Goal: Task Accomplishment & Management: Use online tool/utility

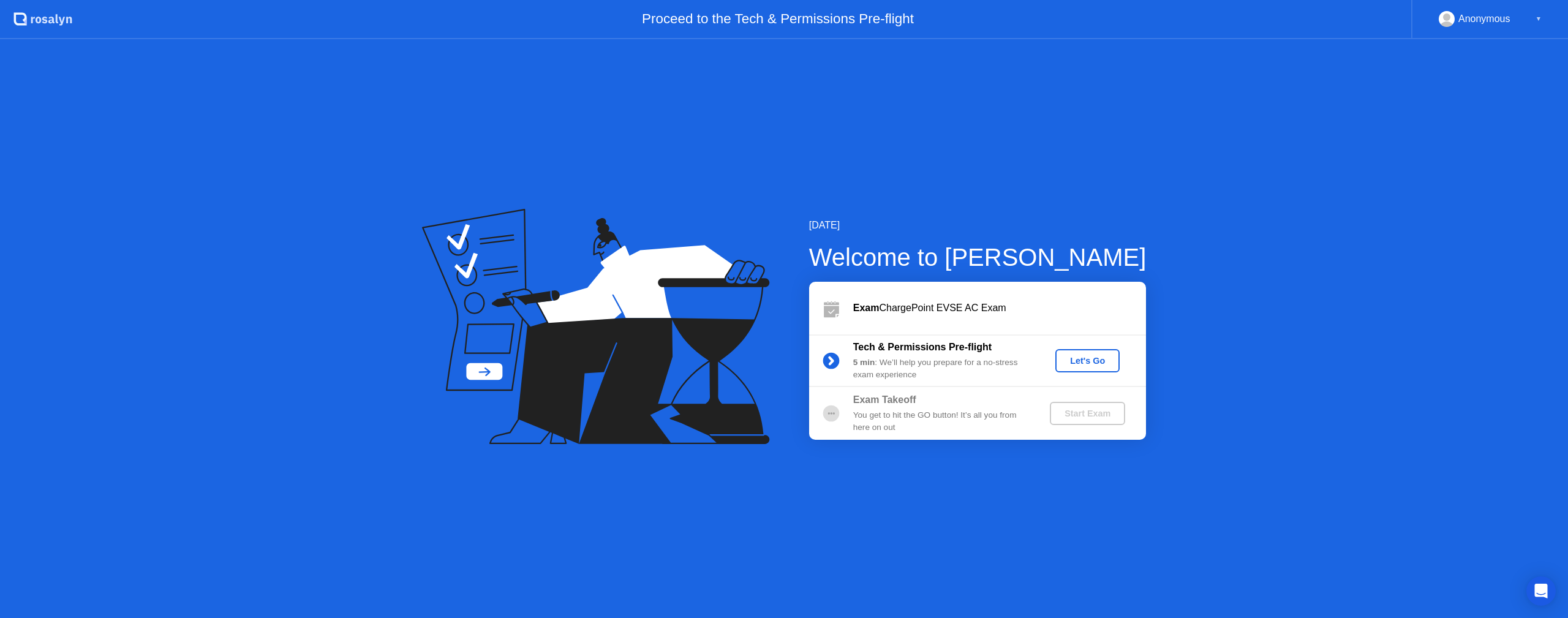
click at [1074, 365] on div "Let's Go" at bounding box center [1086, 360] width 54 height 9
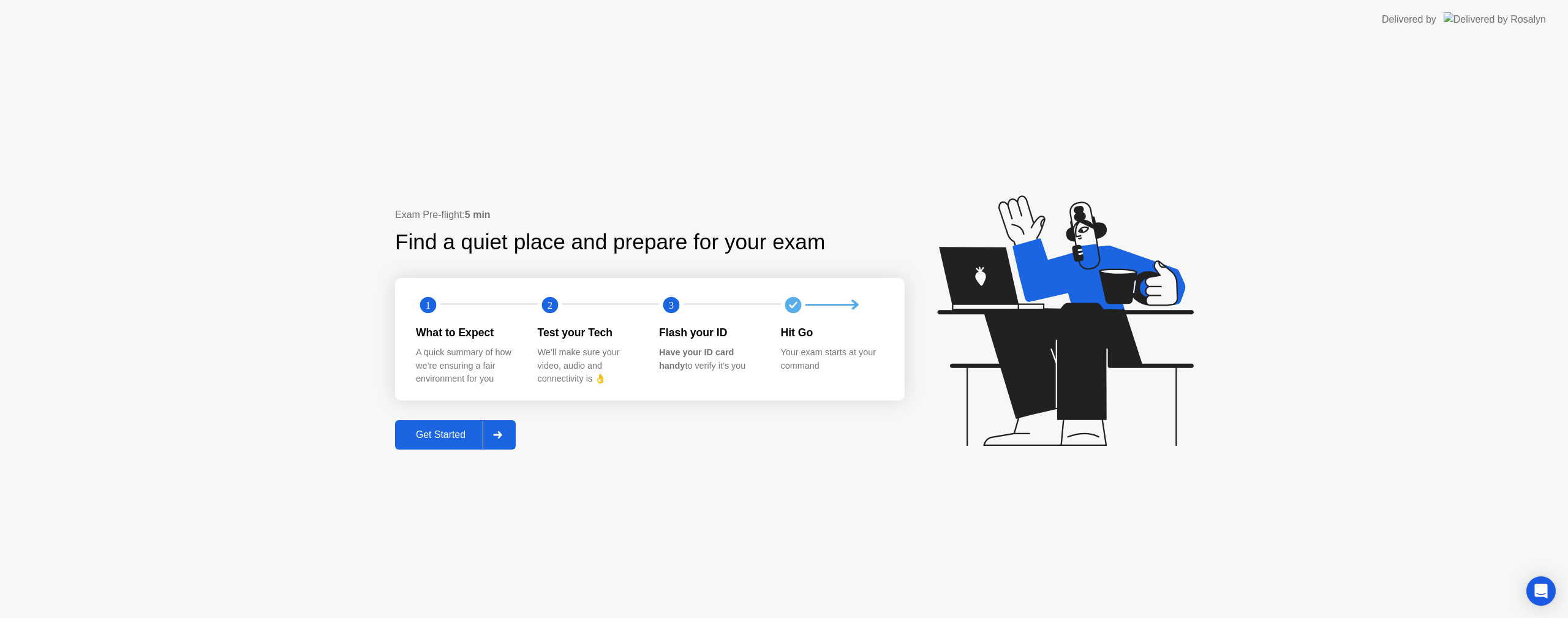
click at [427, 440] on div "Get Started" at bounding box center [441, 434] width 84 height 11
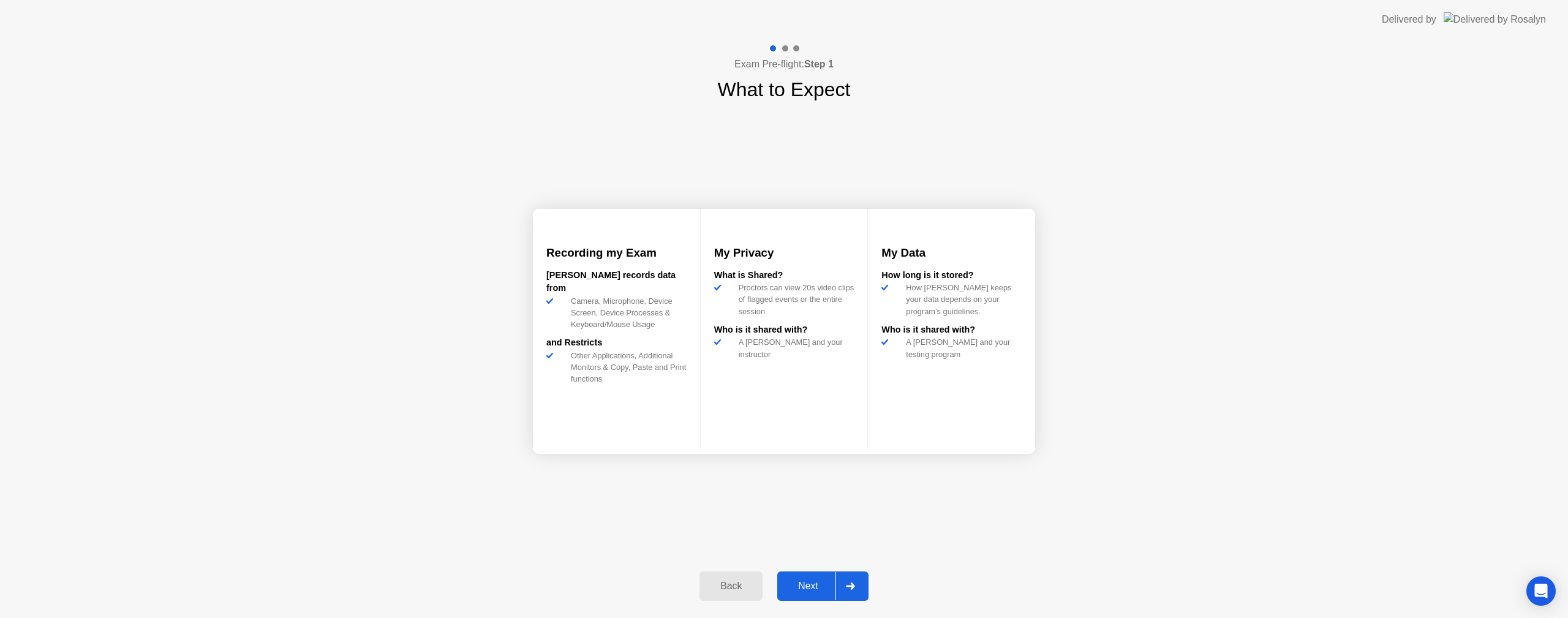
click at [810, 584] on div "Next" at bounding box center [807, 585] width 54 height 11
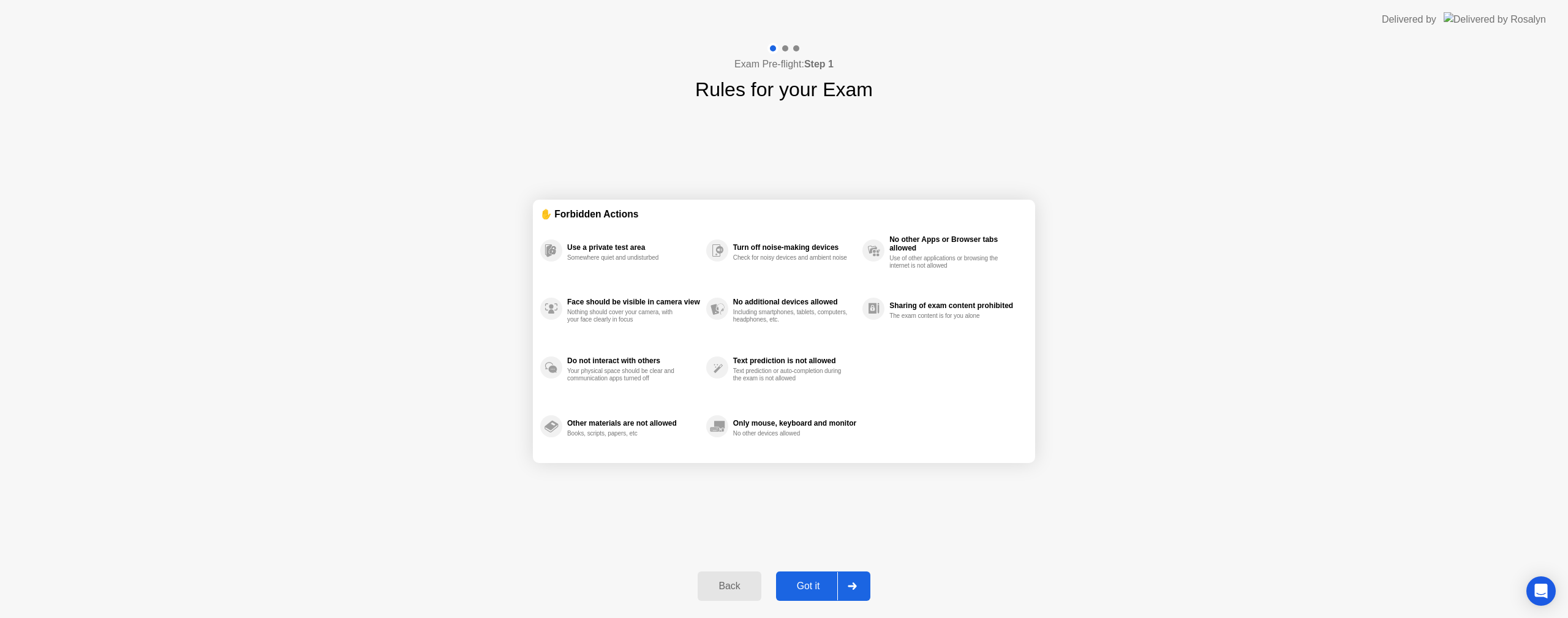
click at [811, 584] on div "Got it" at bounding box center [808, 585] width 58 height 11
select select "**********"
select select "*******"
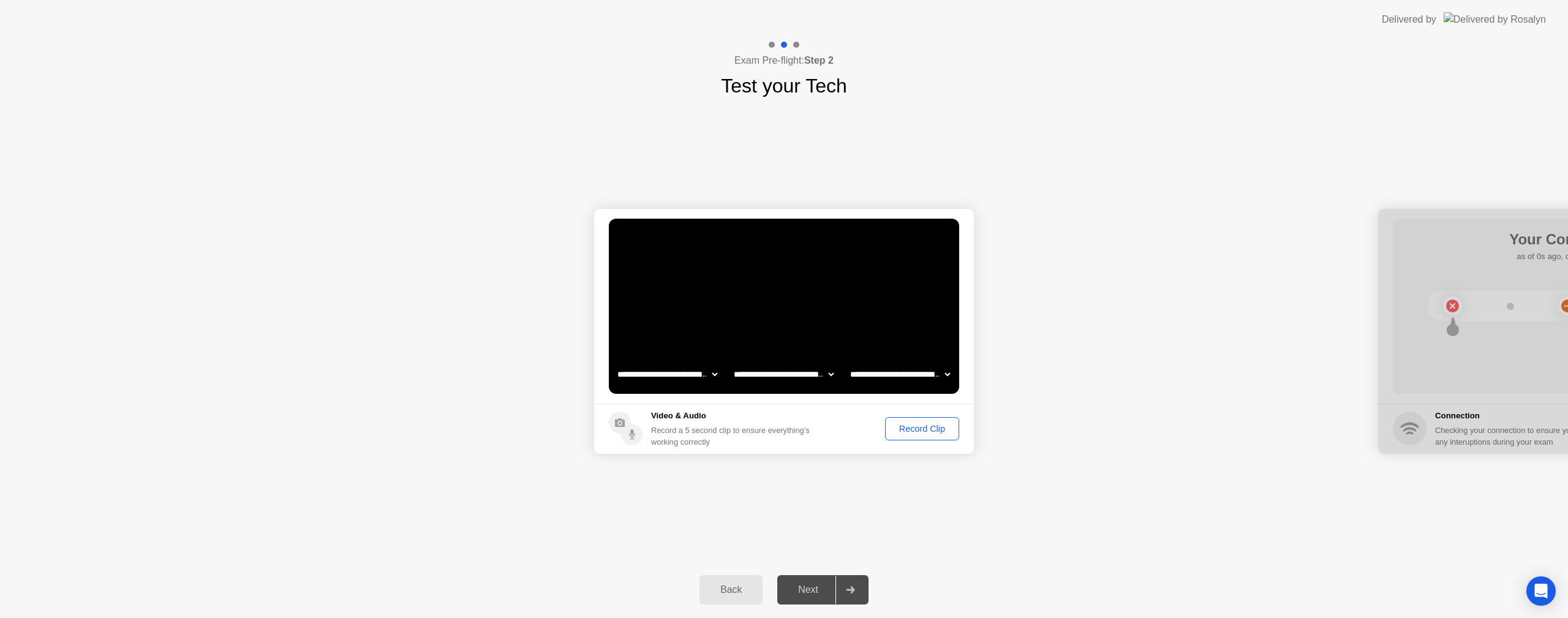
click at [920, 421] on button "Record Clip" at bounding box center [921, 428] width 74 height 23
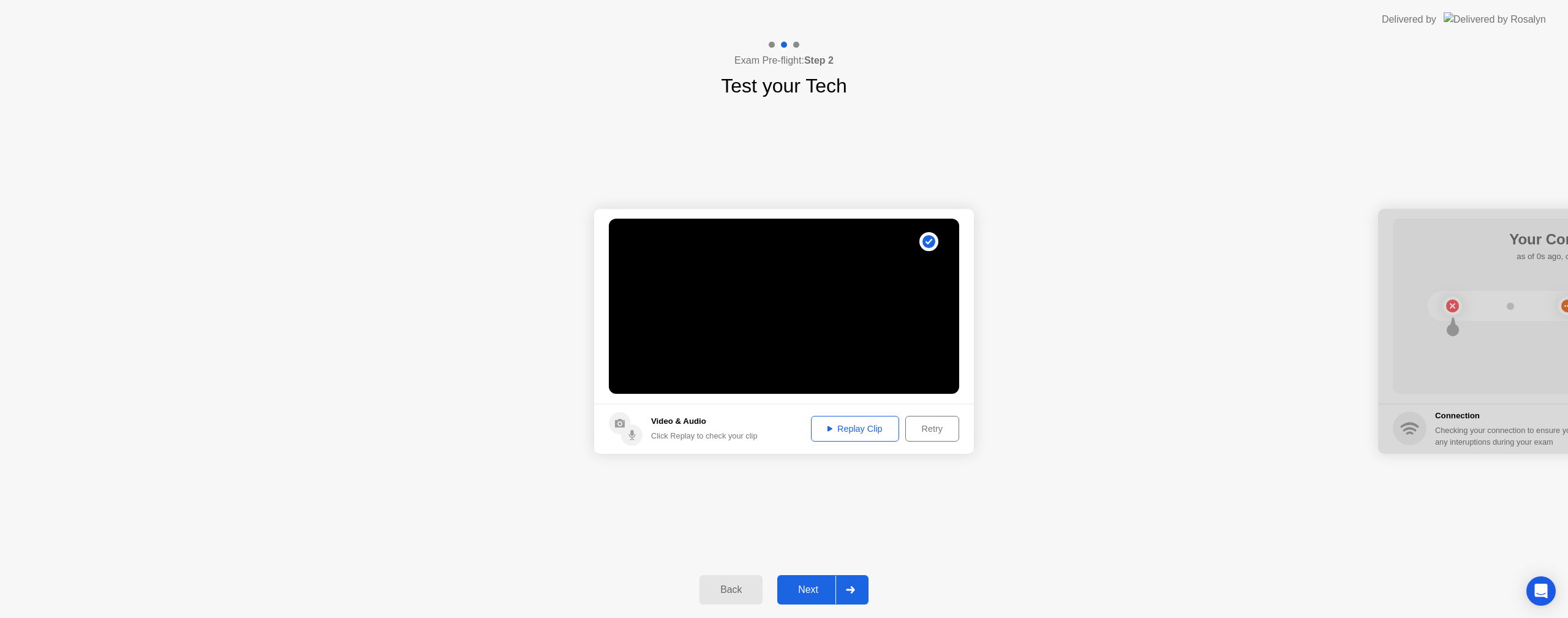
click at [874, 433] on div "Replay Clip" at bounding box center [854, 427] width 80 height 9
click at [819, 585] on div "Next" at bounding box center [807, 589] width 54 height 11
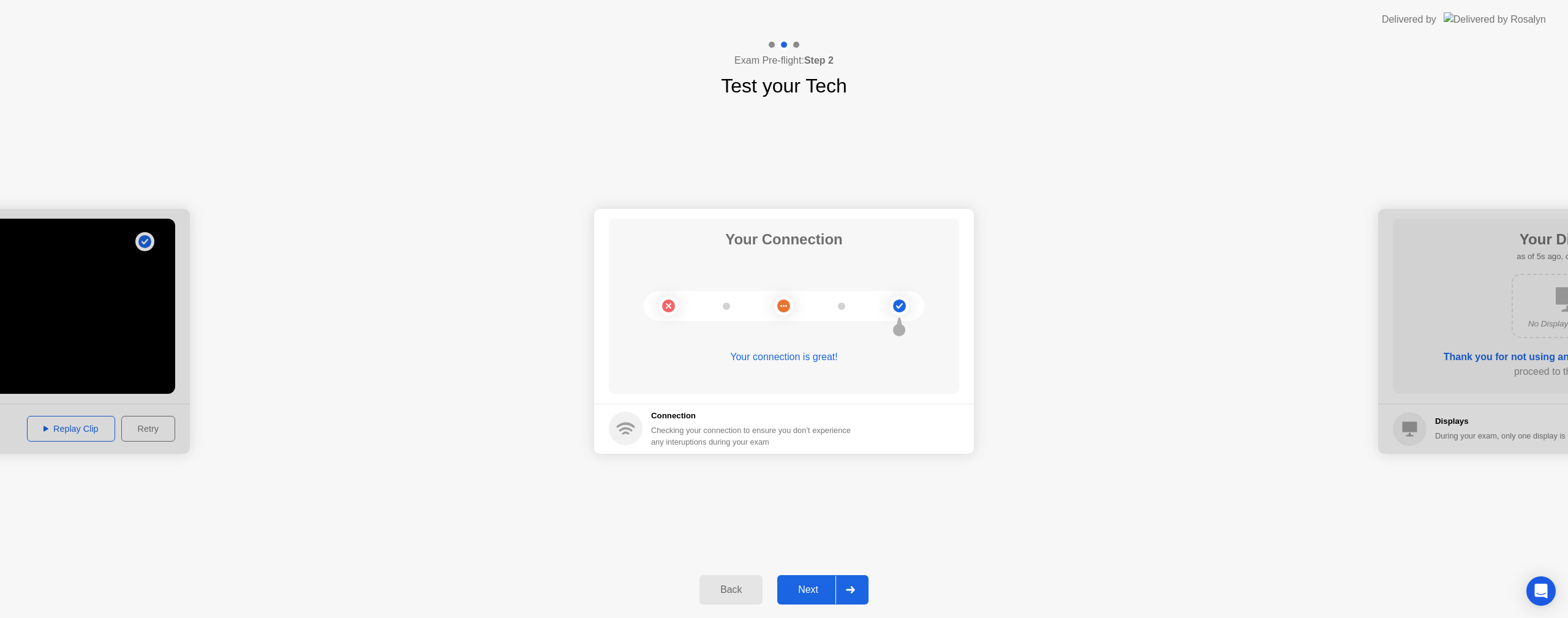
click at [823, 585] on div "Next" at bounding box center [807, 589] width 54 height 11
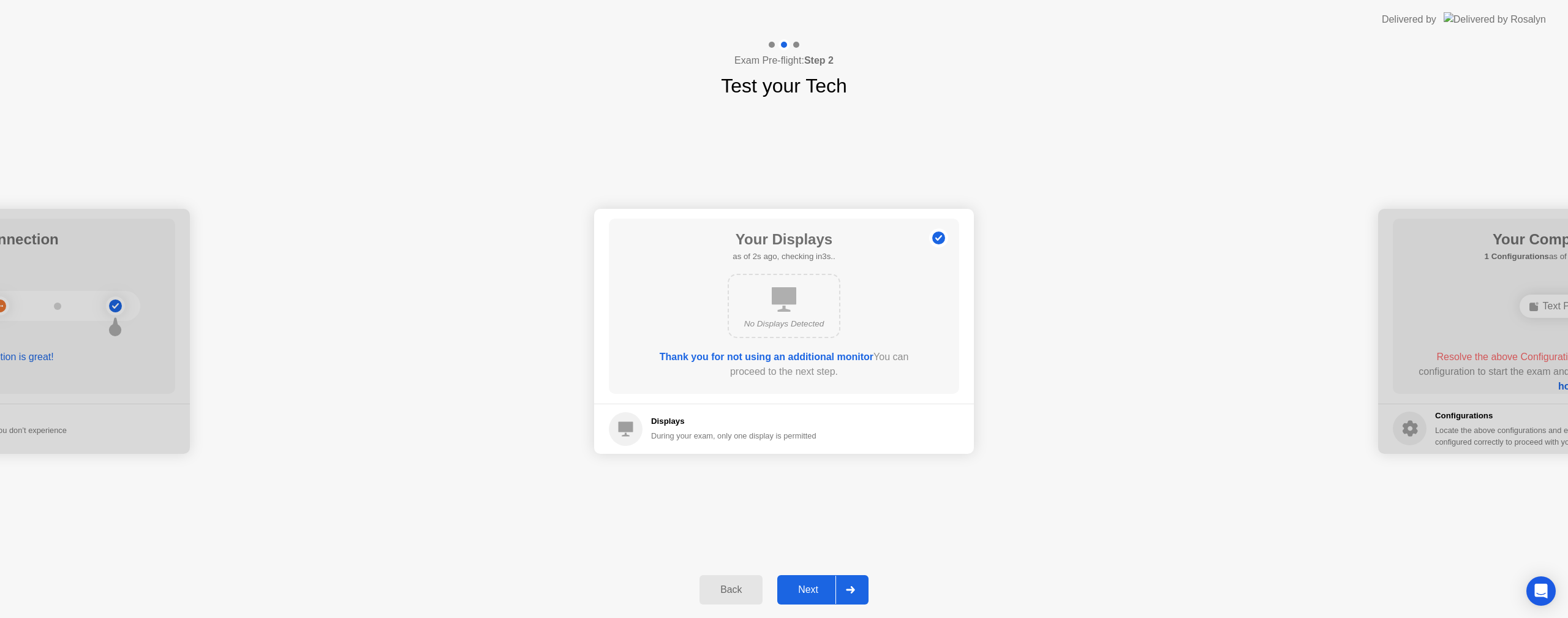
click at [821, 585] on div "Next" at bounding box center [807, 589] width 54 height 11
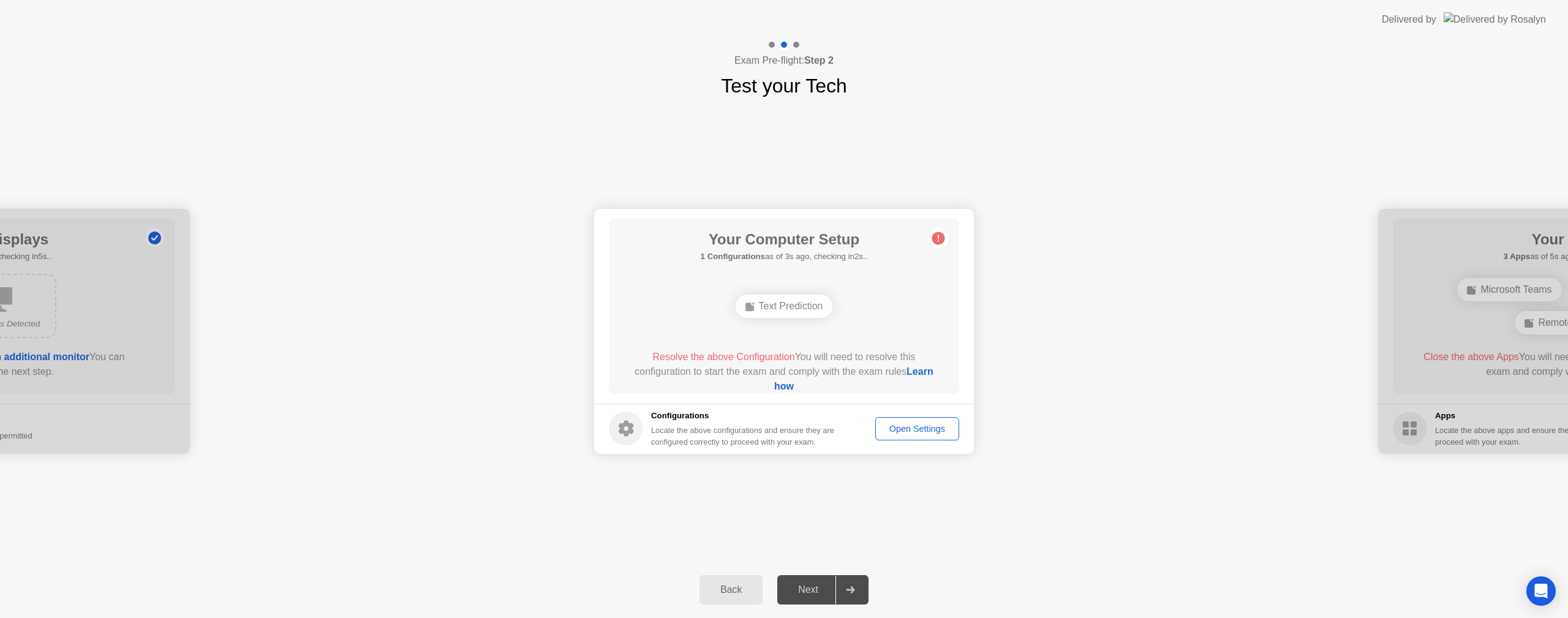
click at [821, 585] on div "Next" at bounding box center [807, 589] width 54 height 11
click at [934, 432] on div "Open Settings" at bounding box center [917, 427] width 76 height 9
click at [929, 432] on div "Open Settings" at bounding box center [917, 427] width 76 height 9
click at [804, 592] on div "Next" at bounding box center [807, 589] width 54 height 11
drag, startPoint x: 1425, startPoint y: 256, endPoint x: 1265, endPoint y: 263, distance: 160.2
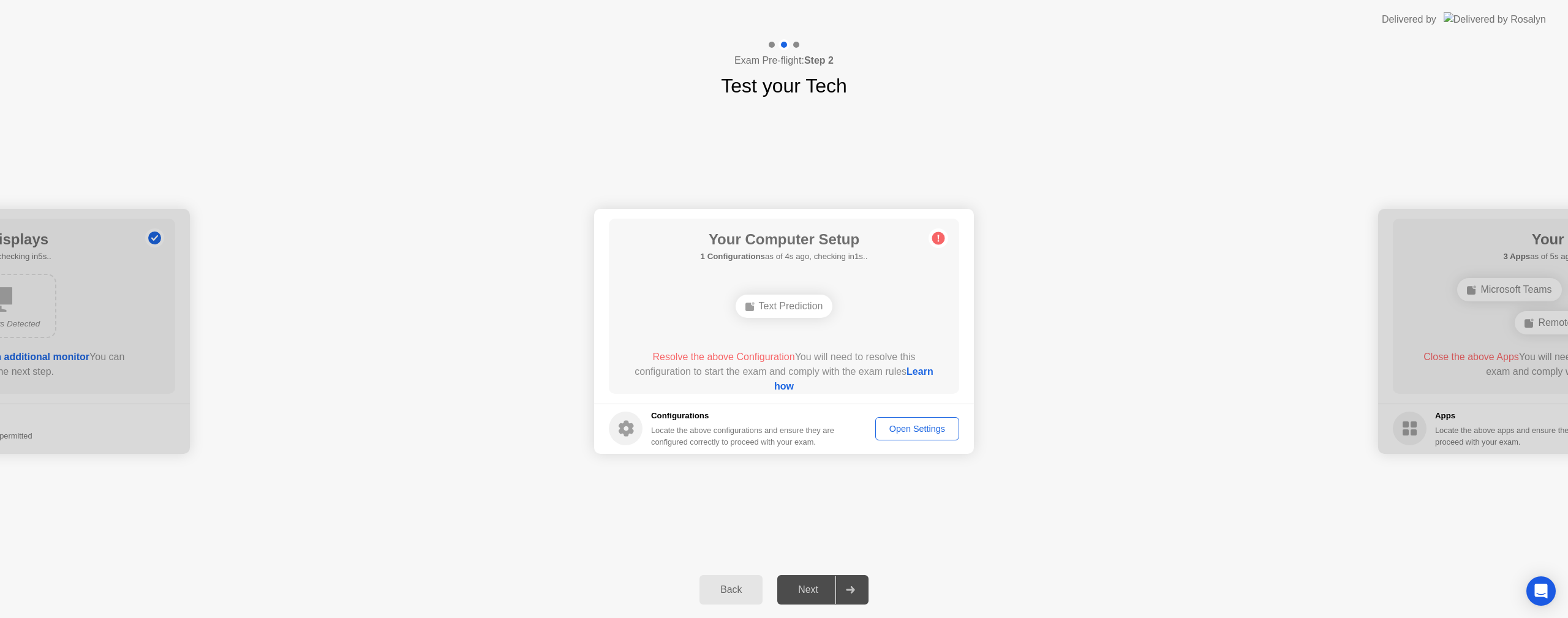
click at [939, 238] on circle at bounding box center [938, 238] width 13 height 13
click at [939, 239] on circle at bounding box center [938, 238] width 13 height 13
click at [798, 385] on link "Learn how" at bounding box center [853, 378] width 159 height 25
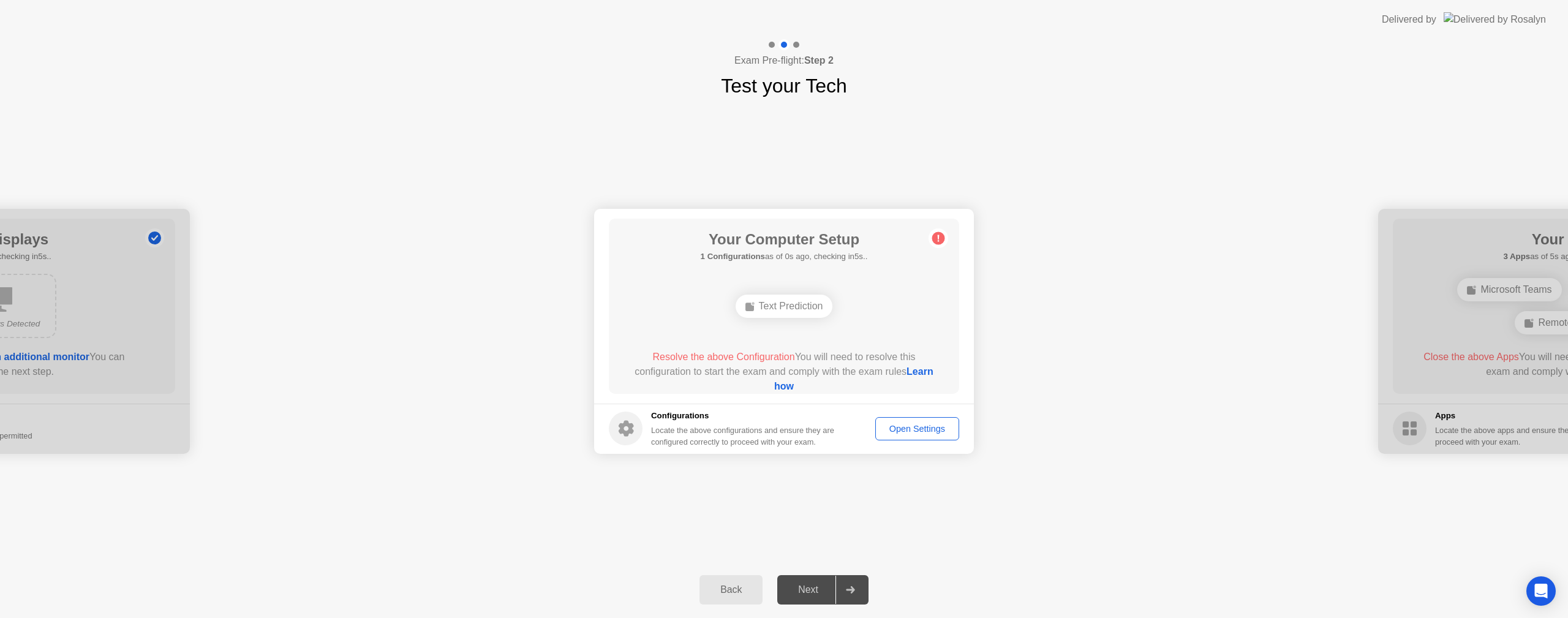
click at [923, 424] on div "Open Settings" at bounding box center [917, 427] width 76 height 9
click at [791, 387] on link "Learn how" at bounding box center [853, 378] width 159 height 25
click at [681, 529] on div "**********" at bounding box center [784, 330] width 1568 height 461
